Goal: Task Accomplishment & Management: Manage account settings

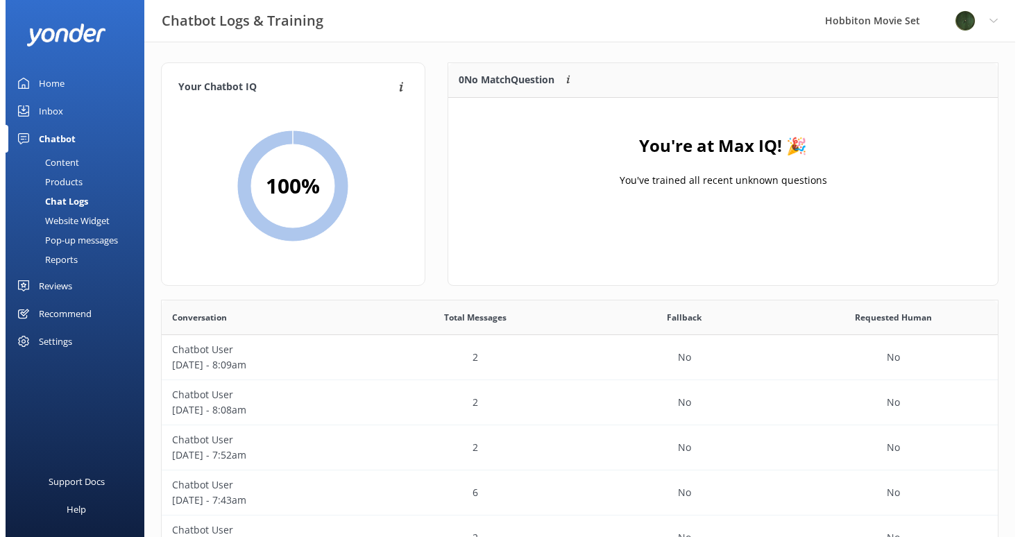
scroll to position [476, 825]
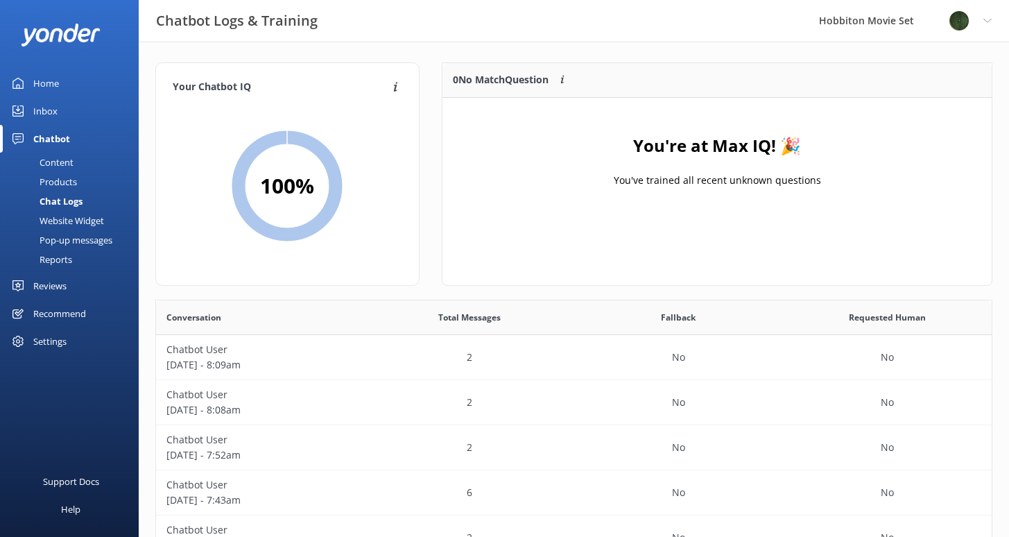
click at [62, 139] on div "Chatbot" at bounding box center [51, 139] width 37 height 28
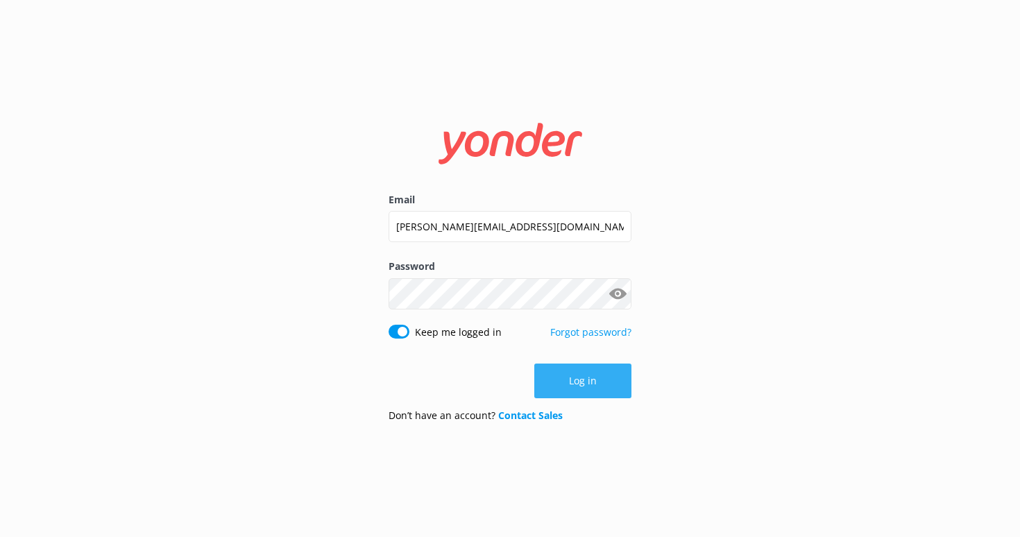
click at [563, 380] on button "Log in" at bounding box center [582, 380] width 97 height 35
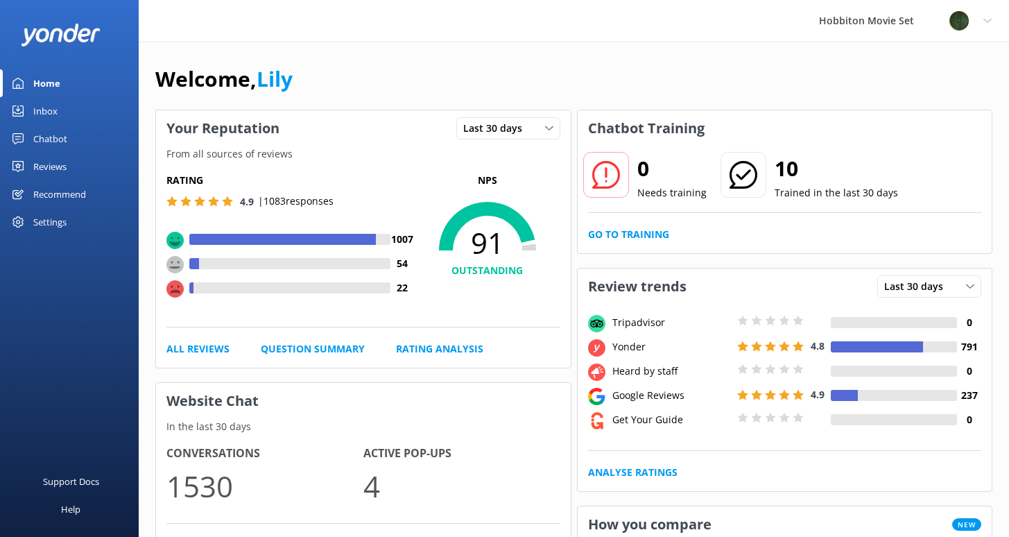
click at [60, 169] on div "Reviews" at bounding box center [49, 167] width 33 height 28
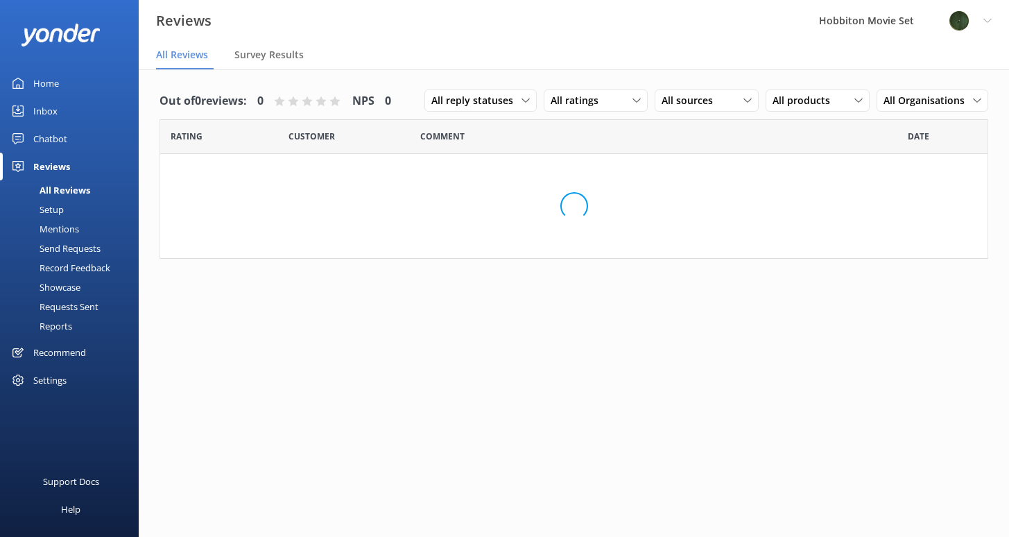
click at [61, 232] on div "Mentions" at bounding box center [43, 228] width 71 height 19
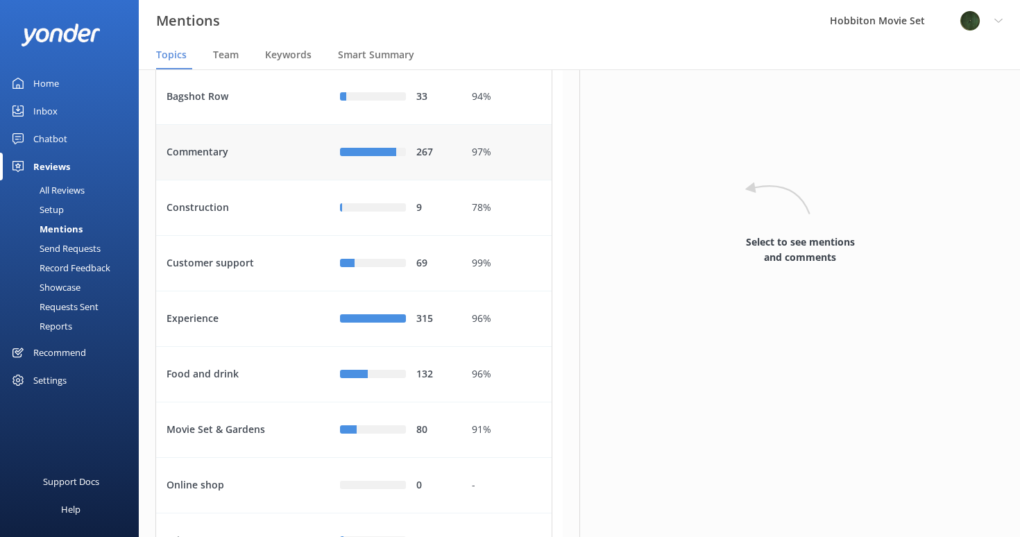
scroll to position [92, 0]
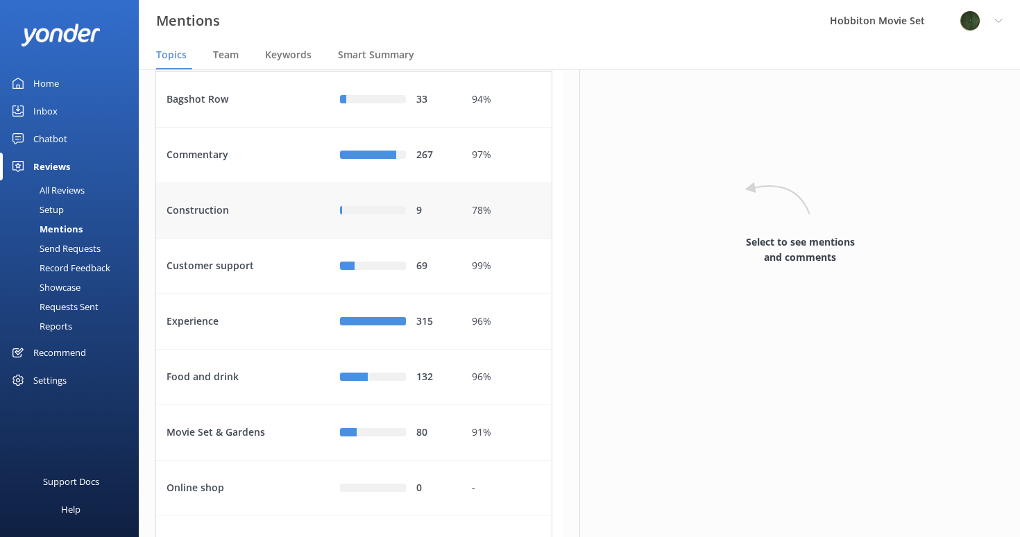
click at [211, 239] on div "Construction" at bounding box center [242, 210] width 173 height 55
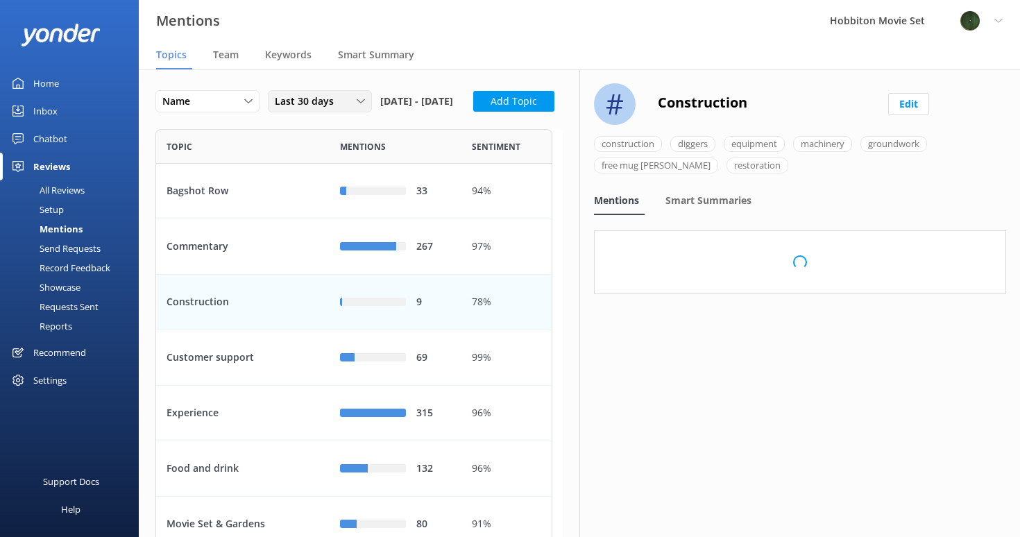
click at [344, 98] on div "Last 30 days" at bounding box center [319, 101] width 97 height 15
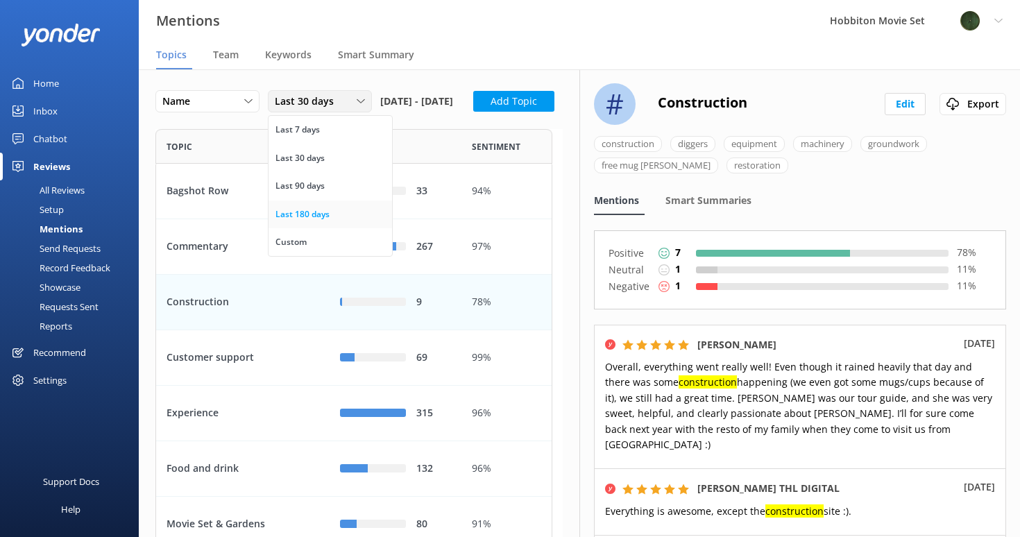
click at [315, 212] on div "Last 180 days" at bounding box center [302, 214] width 54 height 14
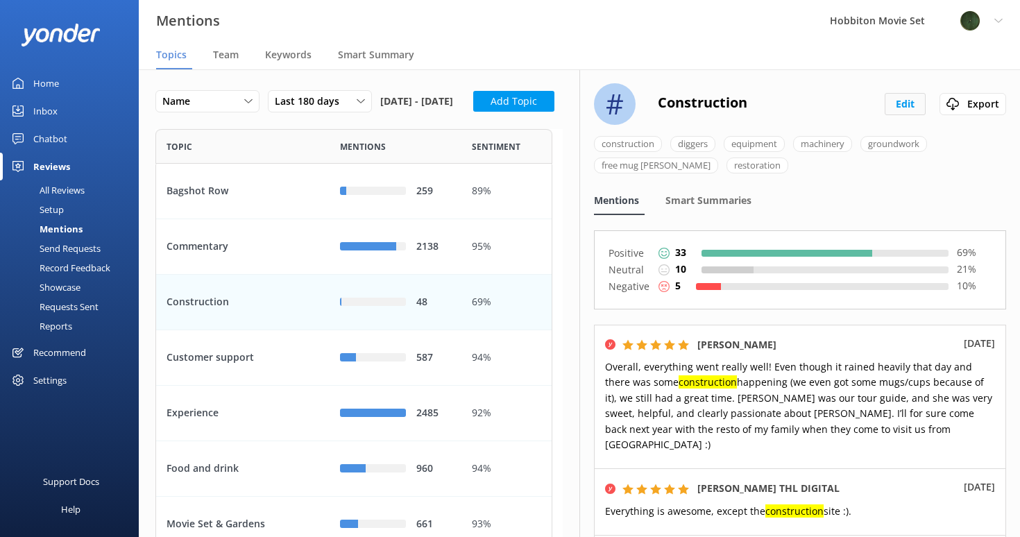
click at [900, 98] on button "Edit" at bounding box center [904, 104] width 41 height 22
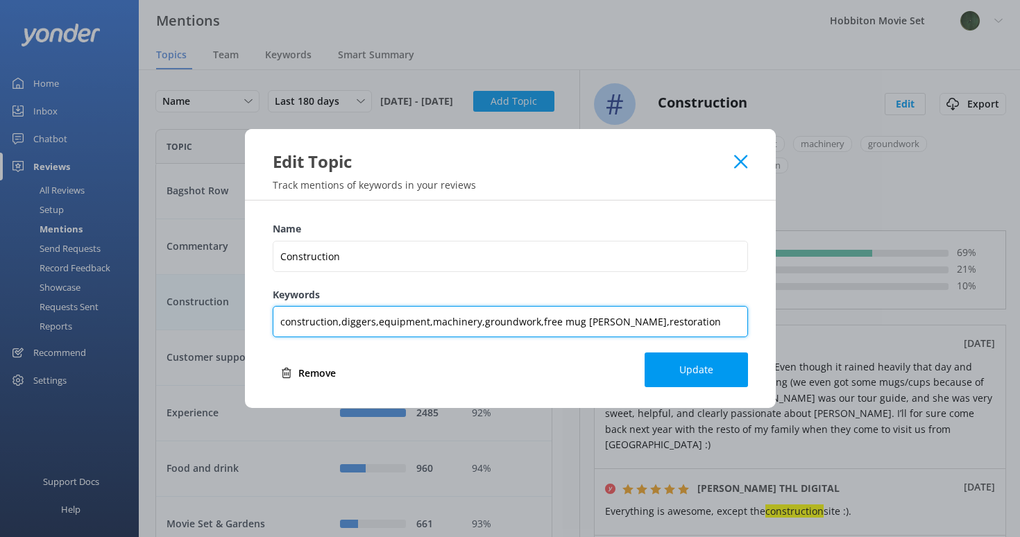
click at [665, 325] on input "construction,diggers,equipment,machinery,groundwork,free mug [PERSON_NAME],rest…" at bounding box center [510, 321] width 475 height 31
type input "construction,diggers,equipment,machinery,groundwork,free mug [PERSON_NAME],rest…"
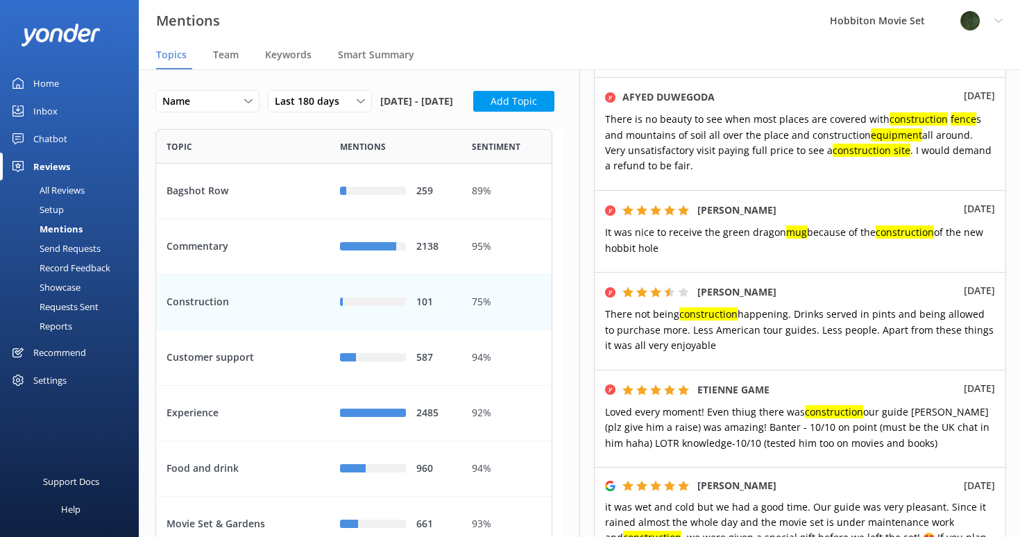
scroll to position [0, 0]
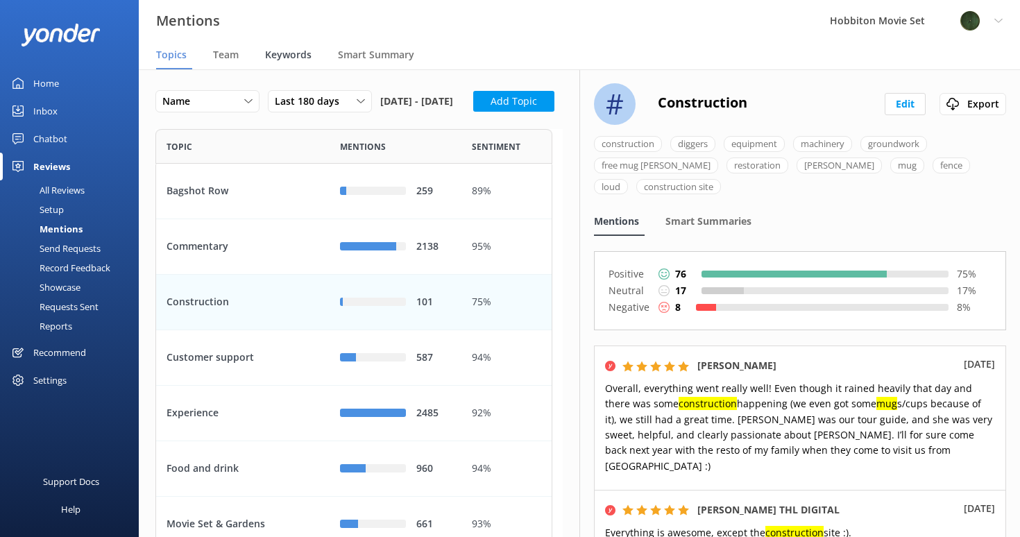
click at [294, 49] on span "Keywords" at bounding box center [288, 55] width 46 height 14
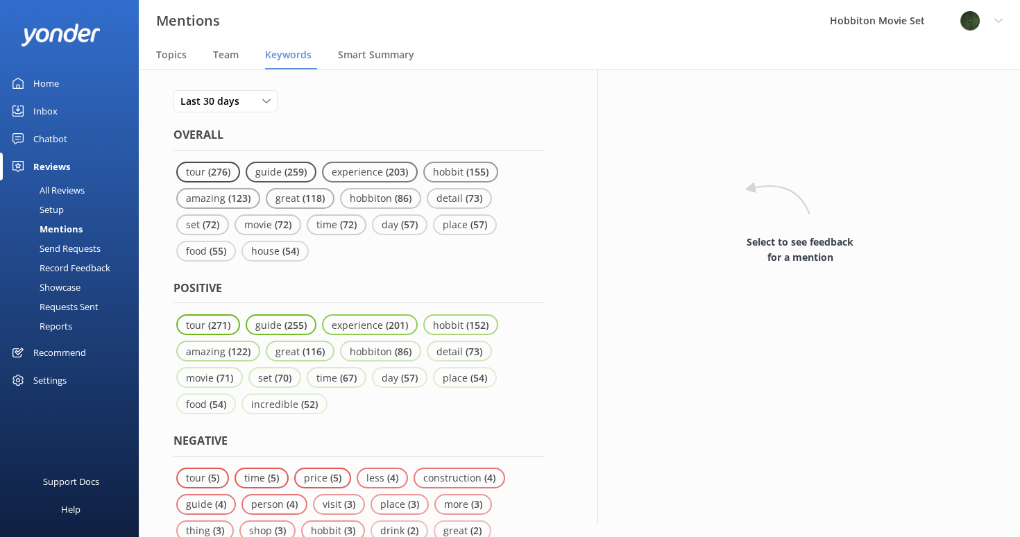
scroll to position [7, 0]
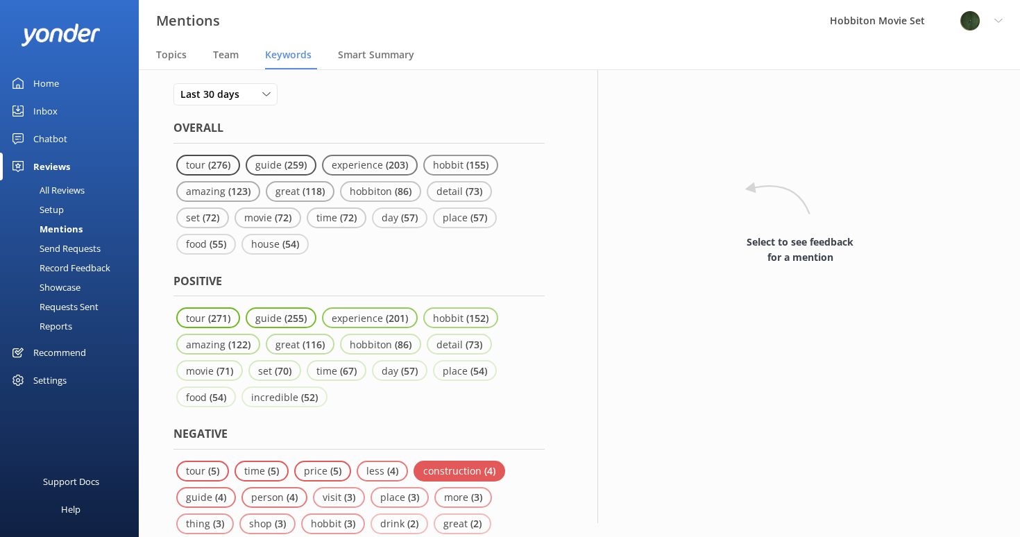
click at [461, 464] on p "construction" at bounding box center [453, 470] width 61 height 13
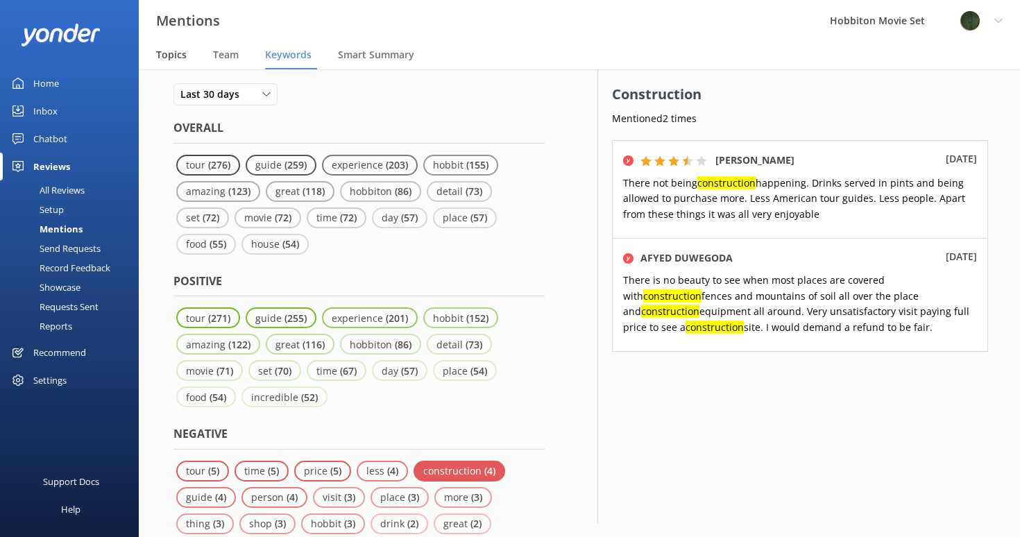
click at [161, 53] on span "Topics" at bounding box center [171, 55] width 31 height 14
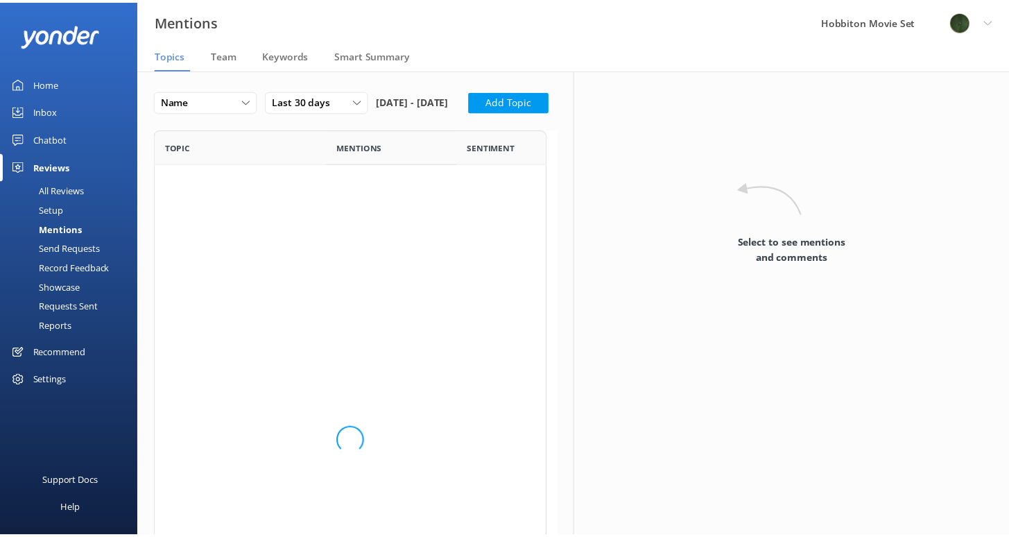
scroll to position [580, 386]
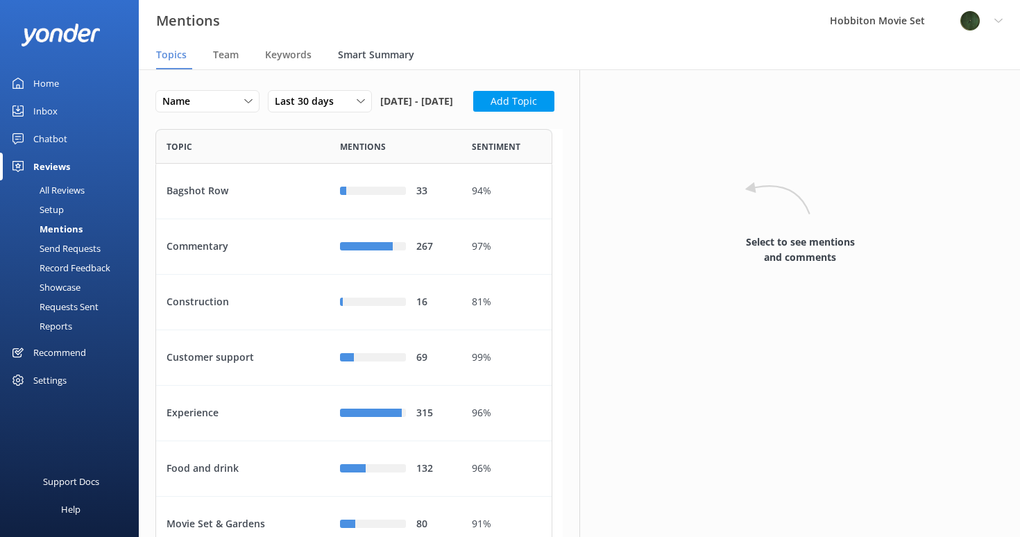
click at [374, 58] on span "Smart Summary" at bounding box center [376, 55] width 76 height 14
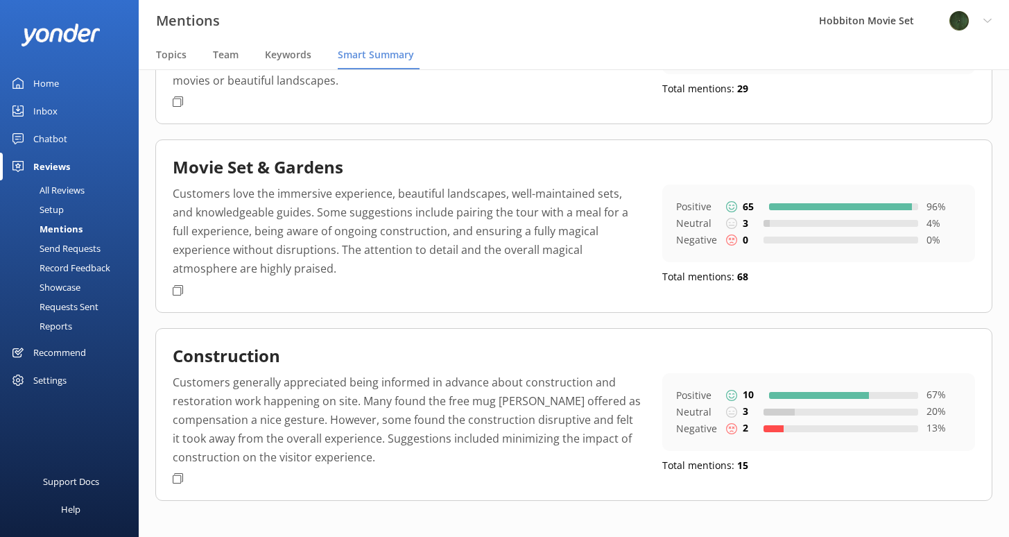
scroll to position [1320, 0]
